Goal: Task Accomplishment & Management: Use online tool/utility

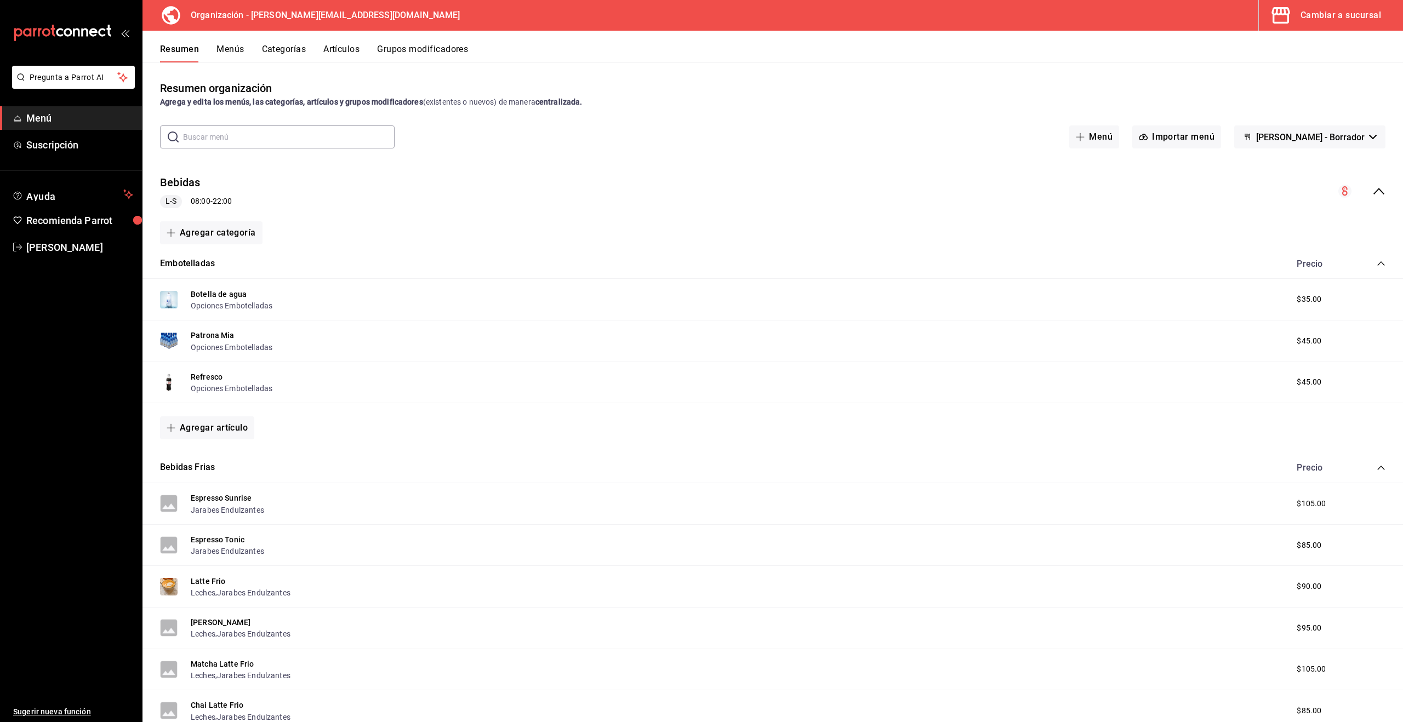
click at [1324, 16] on div "Cambiar a sucursal" at bounding box center [1340, 15] width 81 height 15
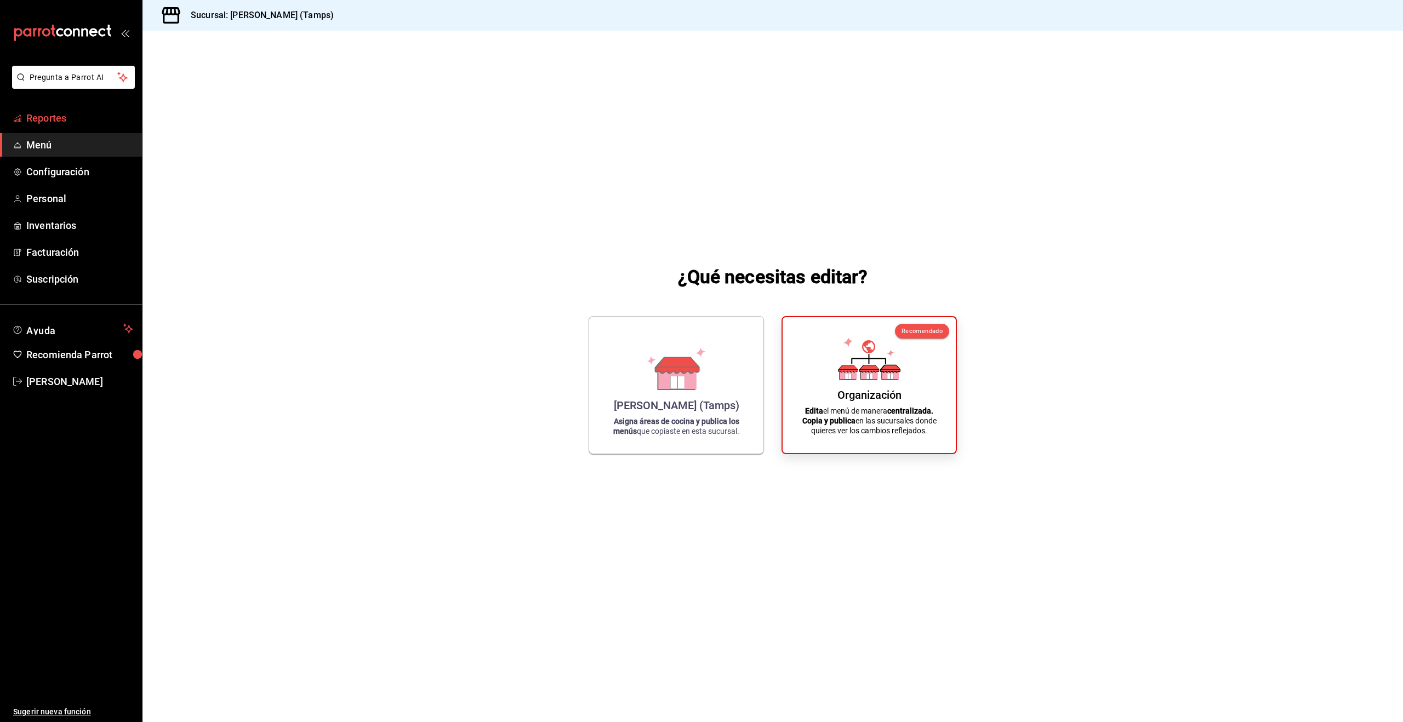
click at [36, 119] on span "Reportes" at bounding box center [79, 118] width 107 height 15
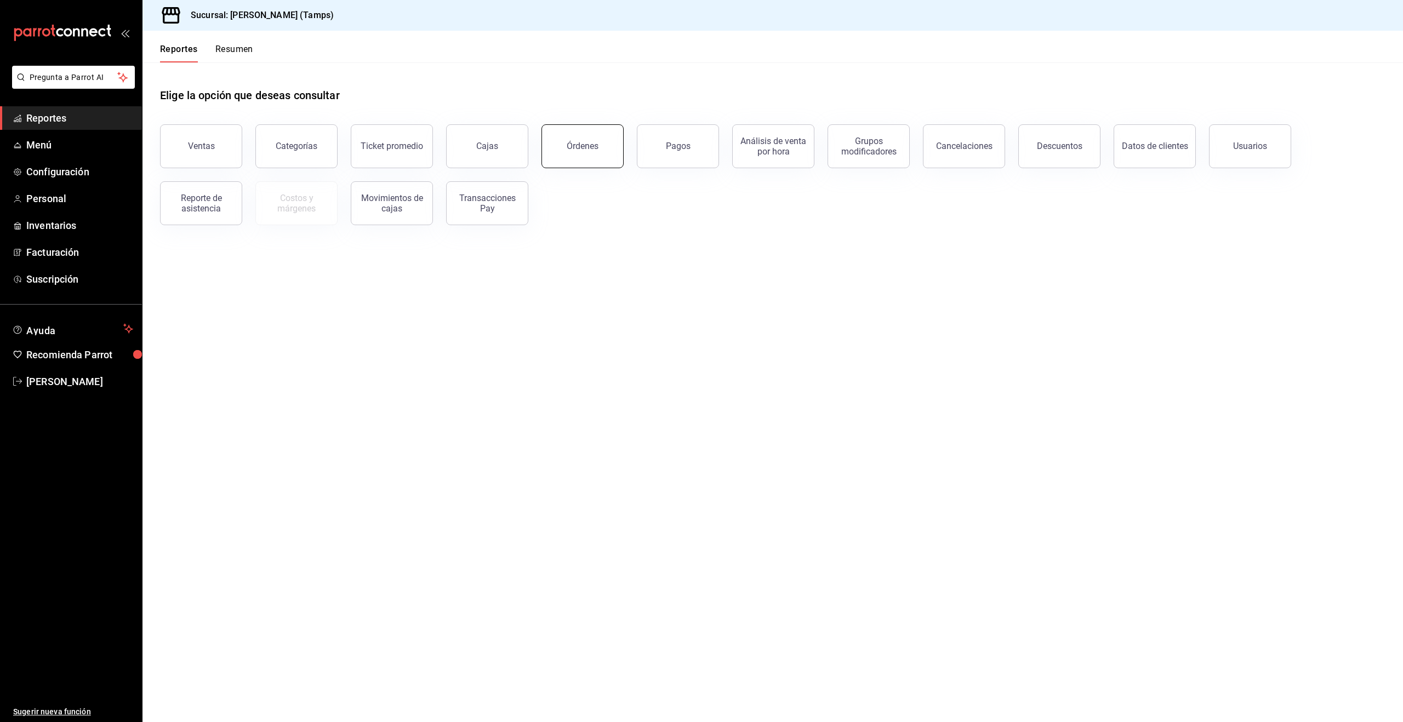
click at [566, 151] on button "Órdenes" at bounding box center [582, 146] width 82 height 44
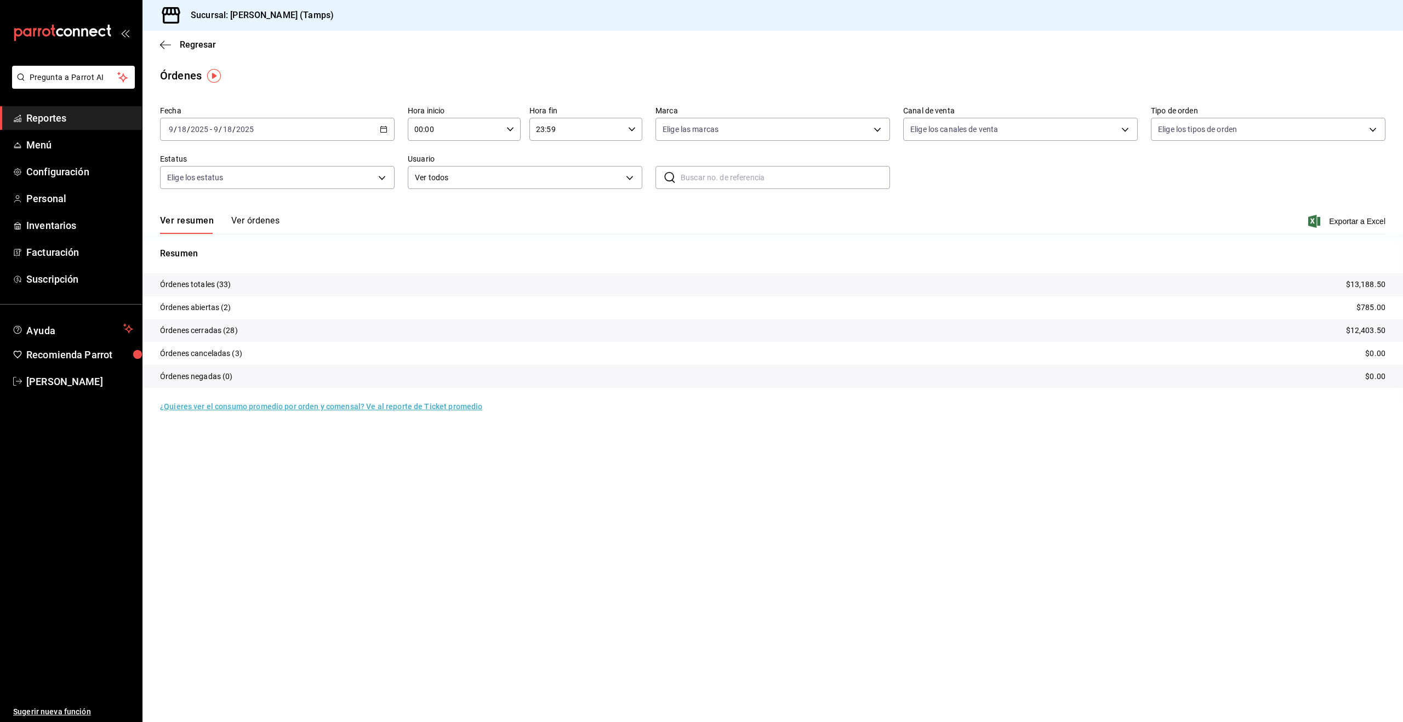
click at [249, 220] on button "Ver órdenes" at bounding box center [255, 224] width 48 height 19
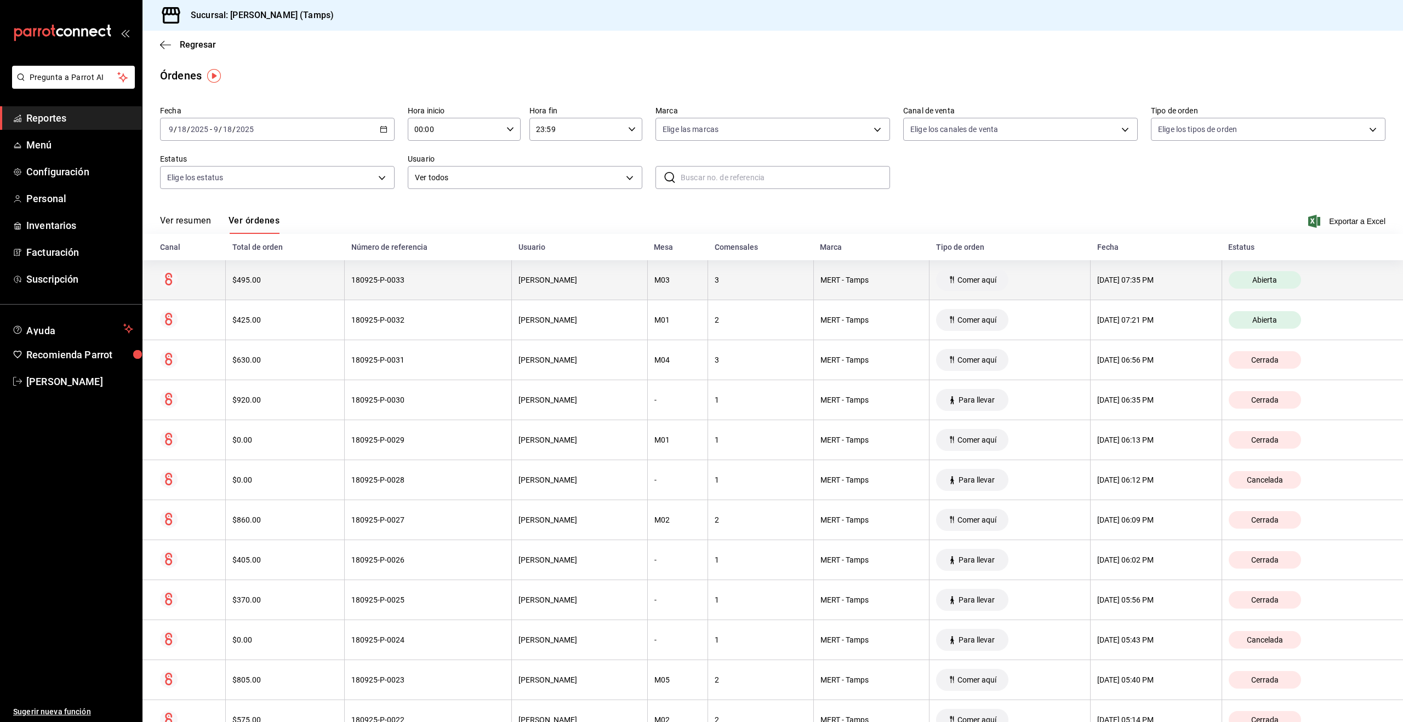
click at [1036, 288] on th "Comer aquí" at bounding box center [1009, 280] width 161 height 40
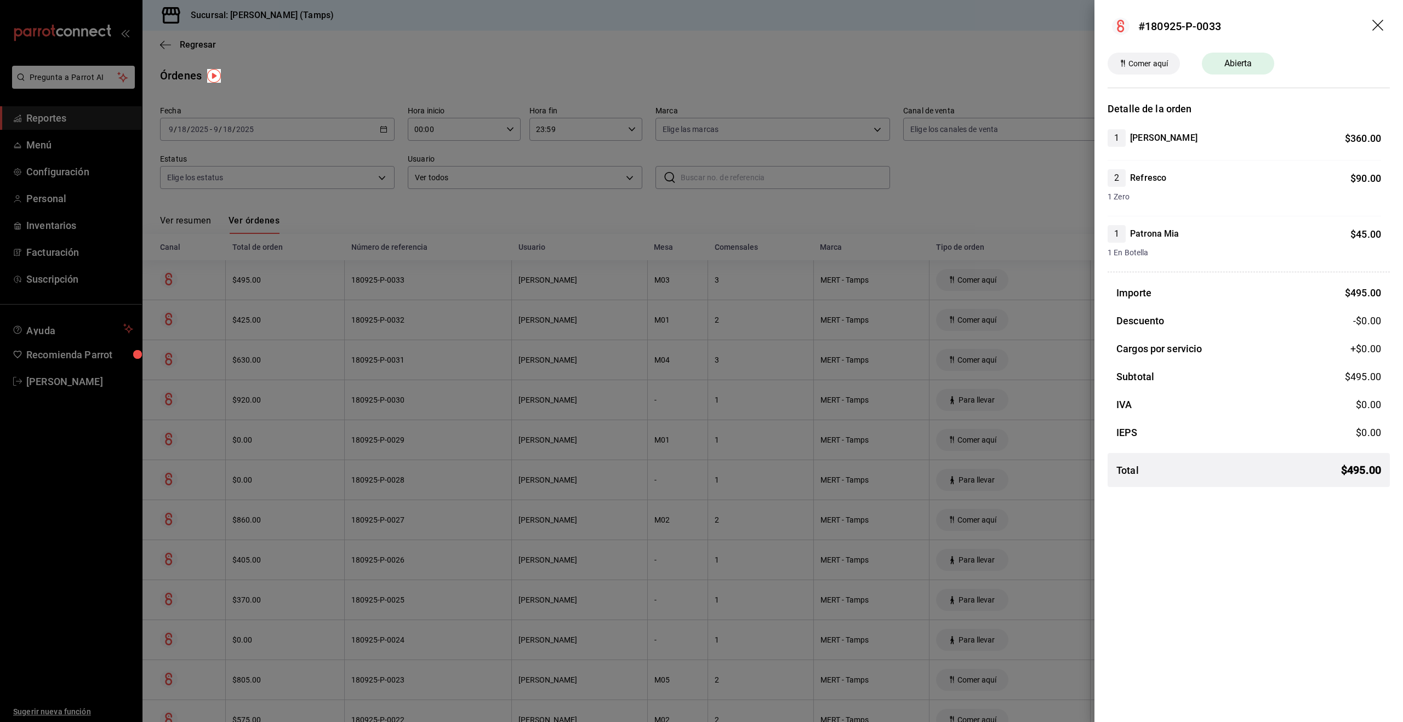
click at [1009, 345] on div at bounding box center [701, 361] width 1403 height 722
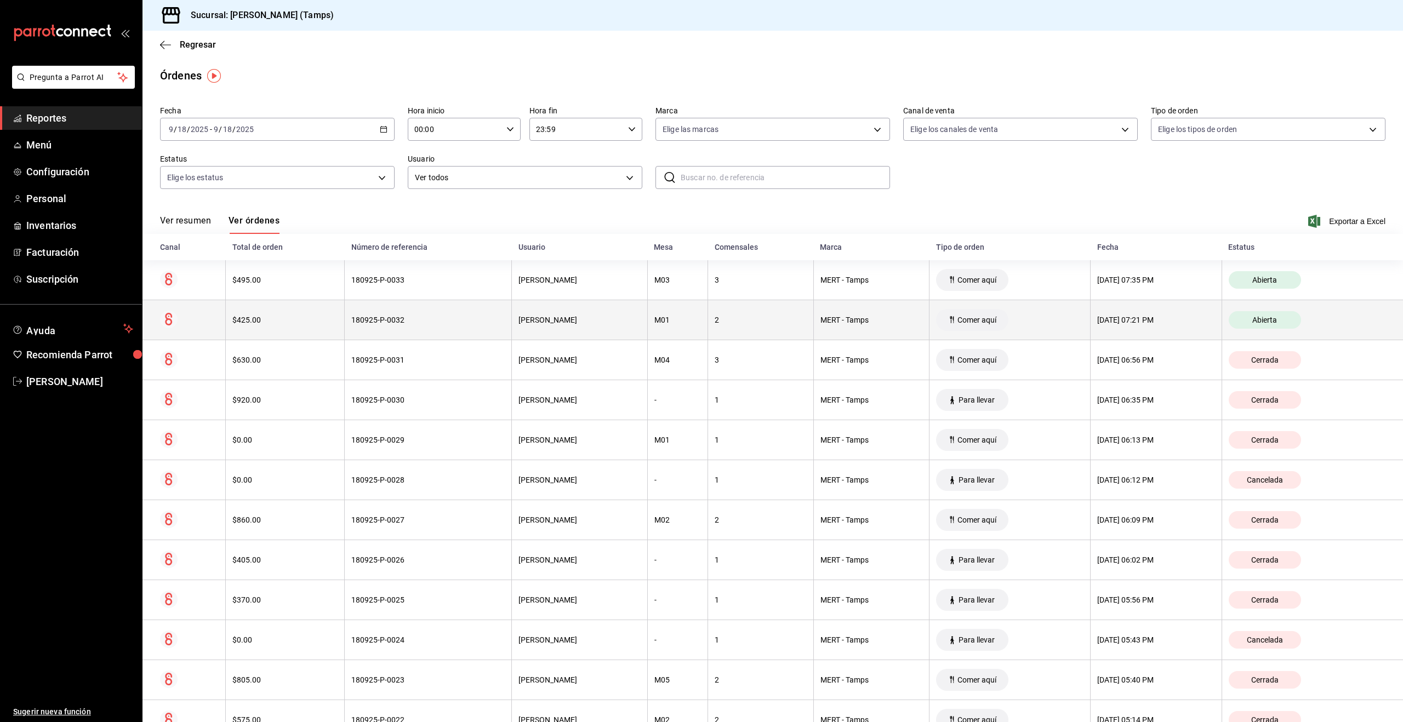
click at [1018, 322] on th "Comer aquí" at bounding box center [1009, 320] width 161 height 40
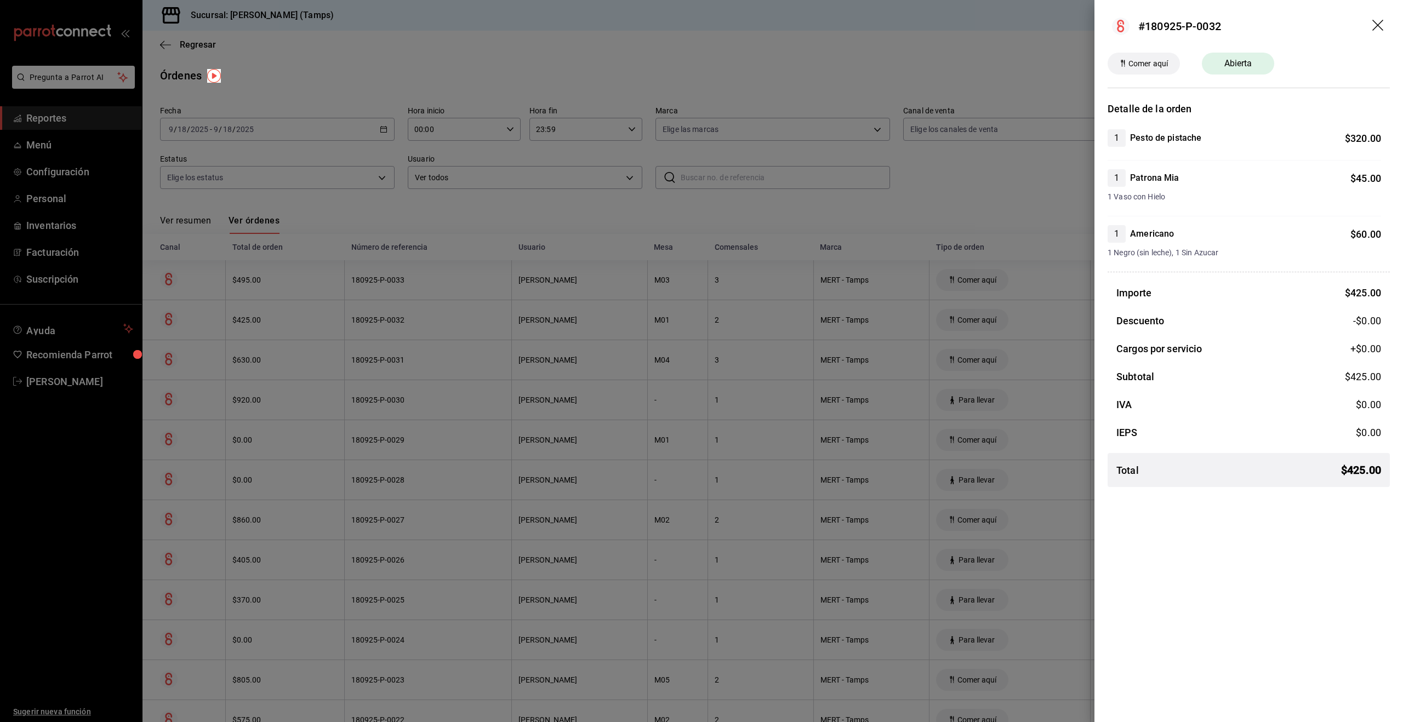
click at [1006, 183] on div at bounding box center [701, 361] width 1403 height 722
